Goal: Task Accomplishment & Management: Complete application form

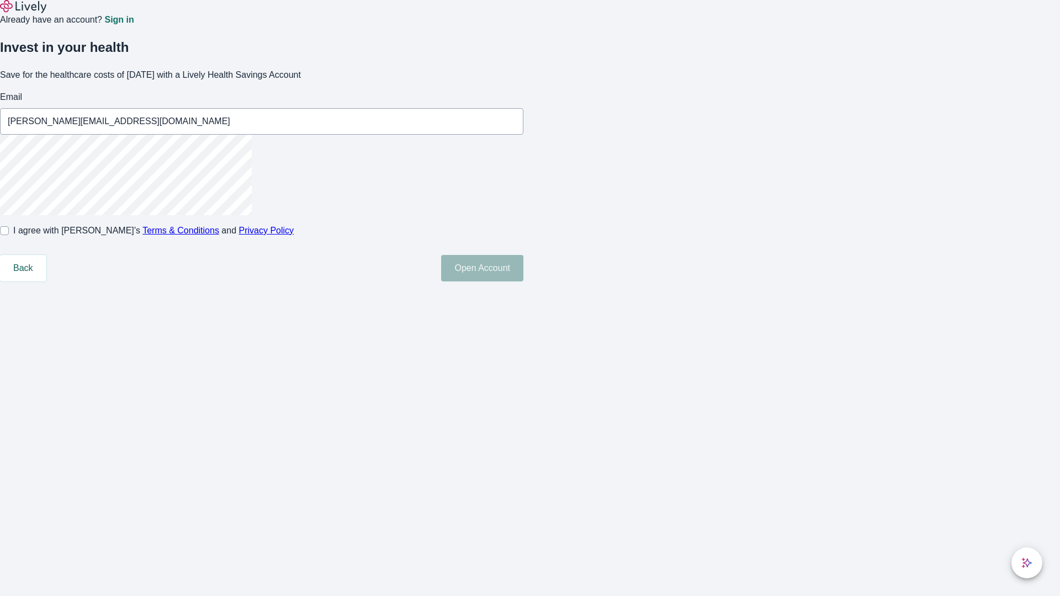
click at [9, 235] on input "I agree with Lively’s Terms & Conditions and Privacy Policy" at bounding box center [4, 230] width 9 height 9
checkbox input "true"
click at [523, 281] on button "Open Account" at bounding box center [482, 268] width 82 height 26
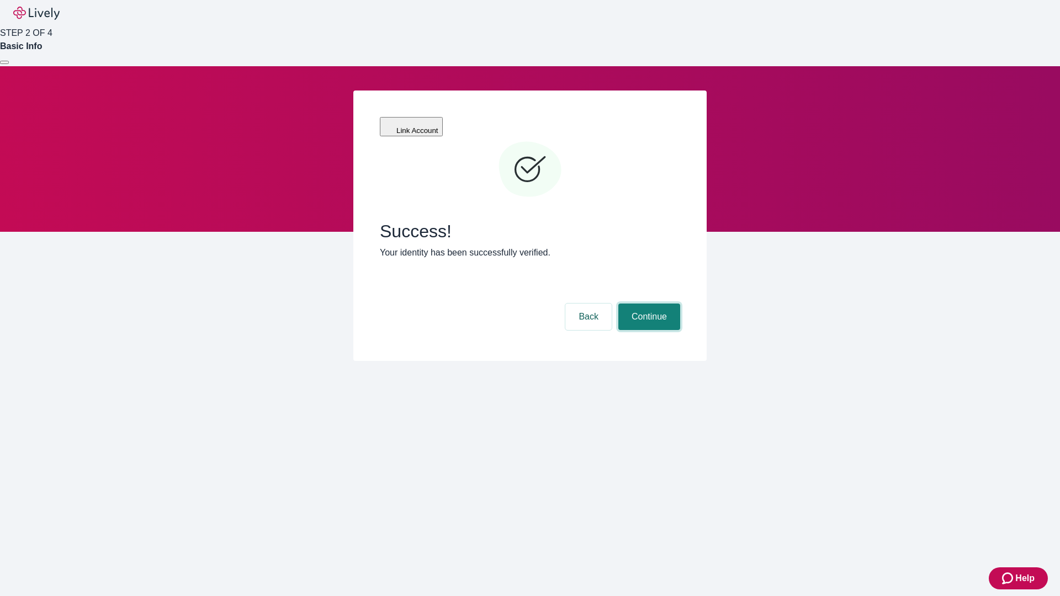
click at [647, 304] on button "Continue" at bounding box center [649, 317] width 62 height 26
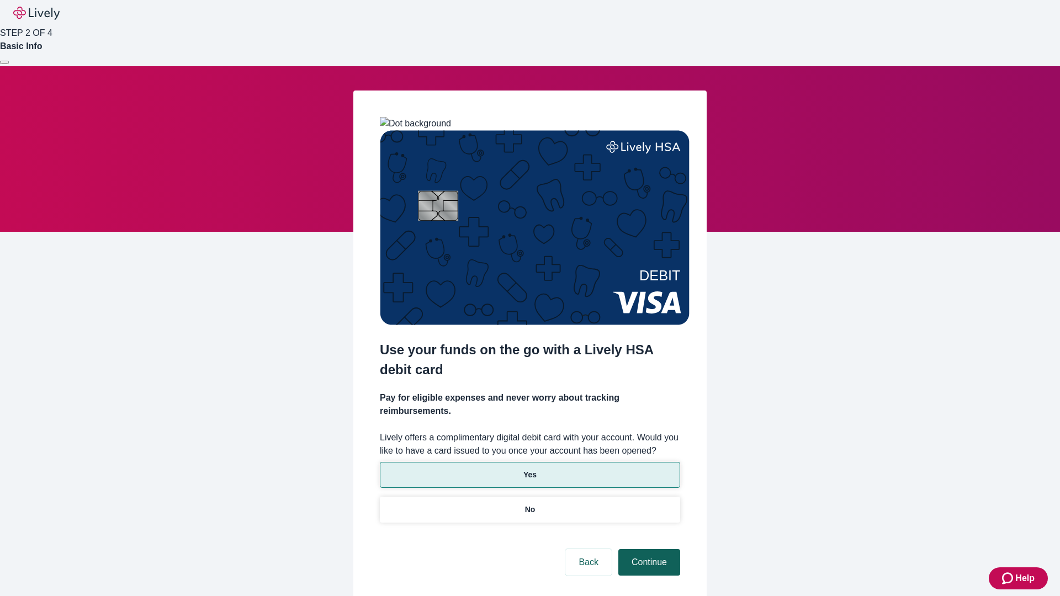
click at [529, 469] on p "Yes" at bounding box center [529, 475] width 13 height 12
click at [647, 549] on button "Continue" at bounding box center [649, 562] width 62 height 26
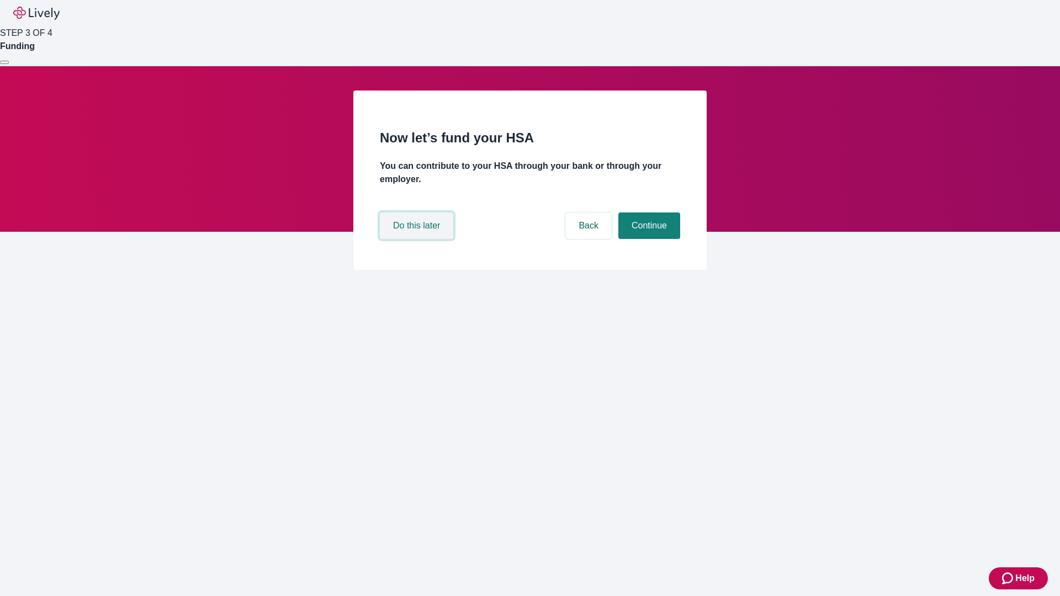
click at [418, 239] on button "Do this later" at bounding box center [416, 226] width 73 height 26
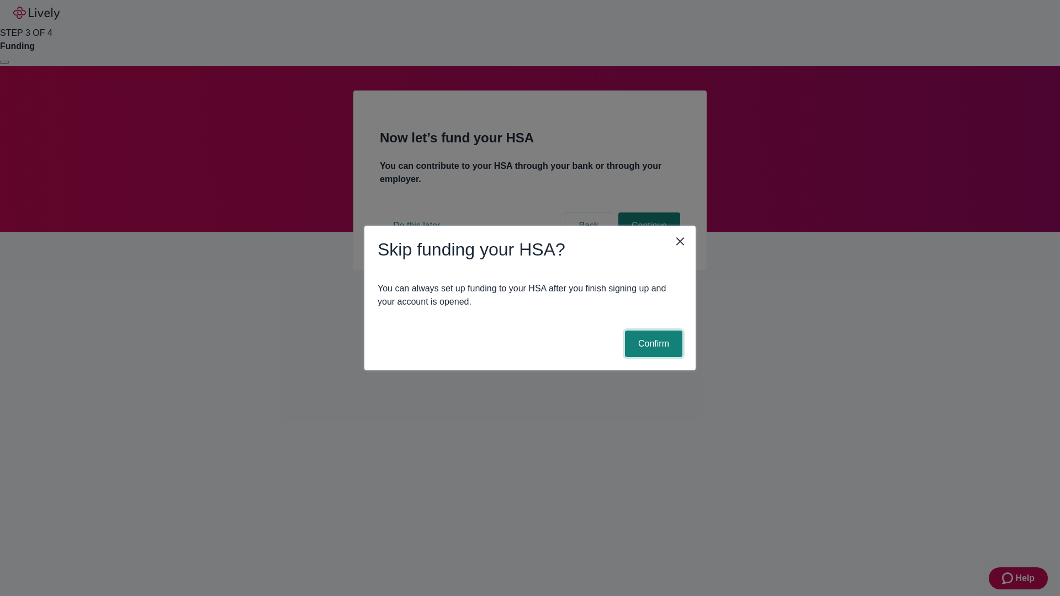
click at [652, 344] on button "Confirm" at bounding box center [653, 344] width 57 height 26
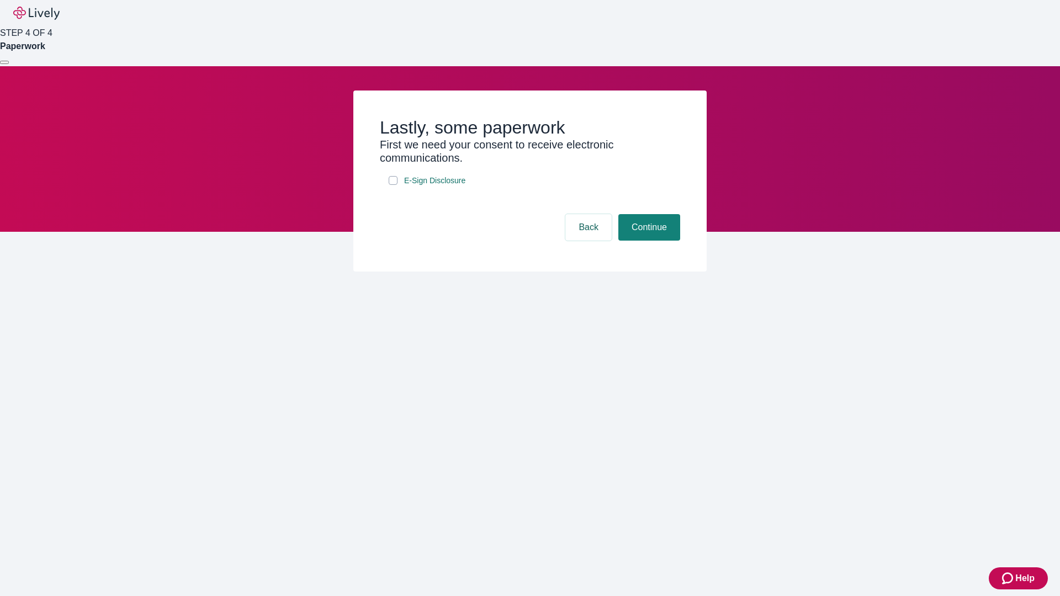
click at [393, 185] on input "E-Sign Disclosure" at bounding box center [393, 180] width 9 height 9
checkbox input "true"
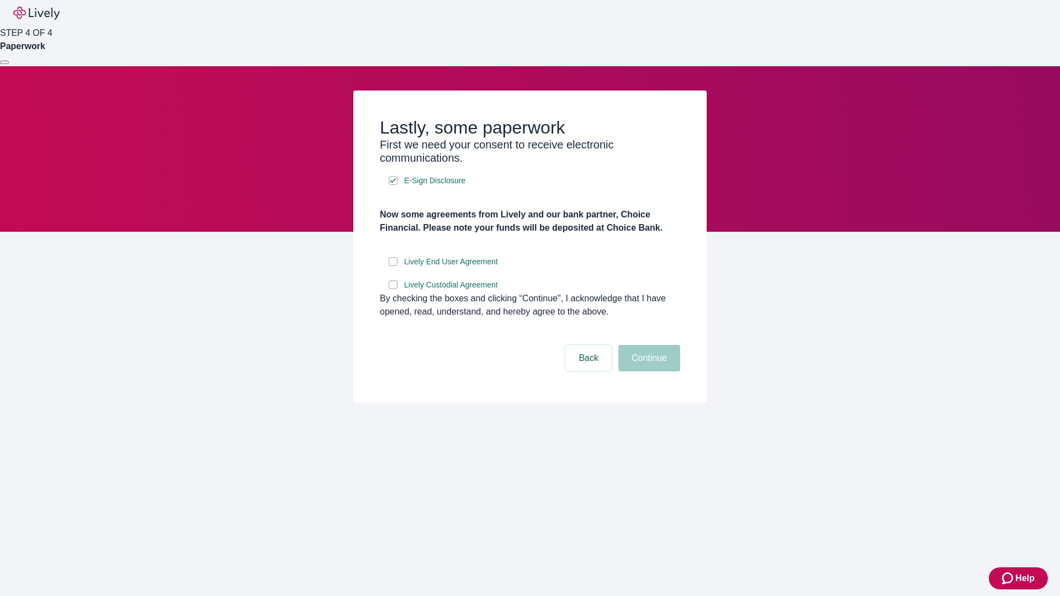
click at [393, 266] on input "Lively End User Agreement" at bounding box center [393, 261] width 9 height 9
checkbox input "true"
click at [393, 289] on input "Lively Custodial Agreement" at bounding box center [393, 284] width 9 height 9
checkbox input "true"
click at [647, 371] on button "Continue" at bounding box center [649, 358] width 62 height 26
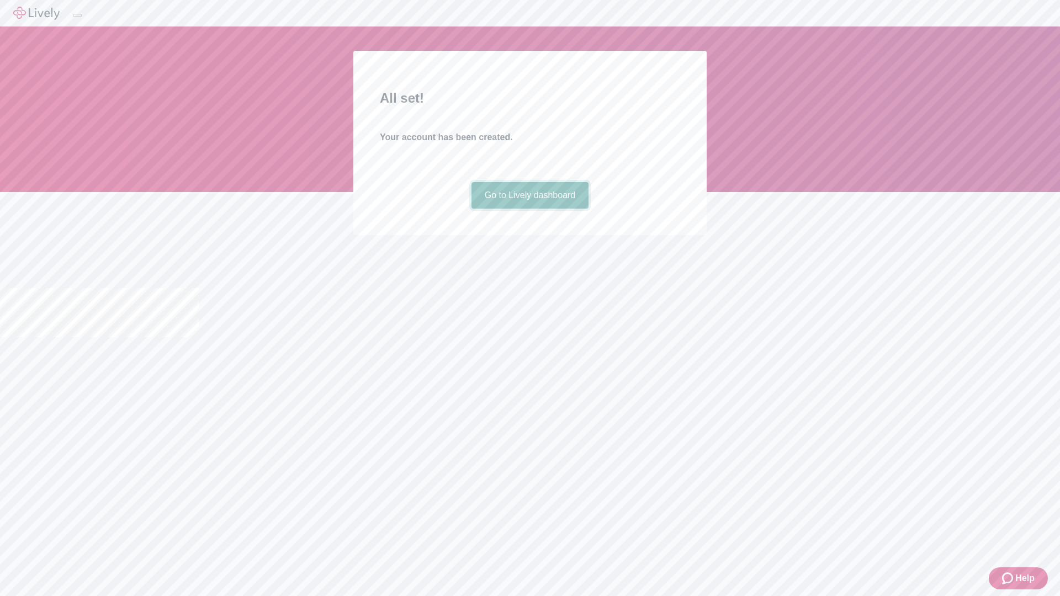
click at [529, 209] on link "Go to Lively dashboard" at bounding box center [530, 195] width 118 height 26
